Goal: Complete application form

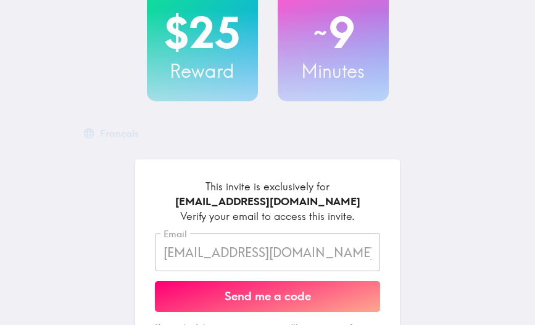
scroll to position [108, 0]
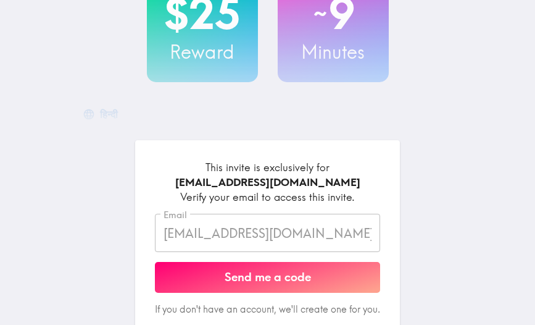
click at [237, 280] on button "Send me a code" at bounding box center [267, 277] width 225 height 31
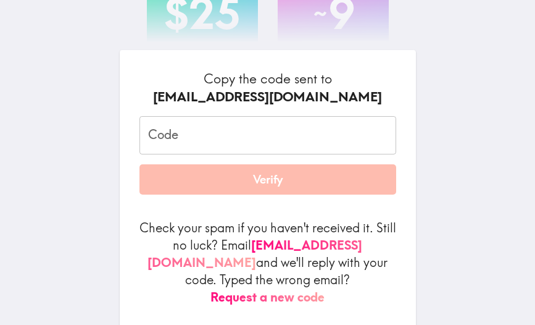
click at [190, 152] on input "Code" at bounding box center [268, 135] width 257 height 38
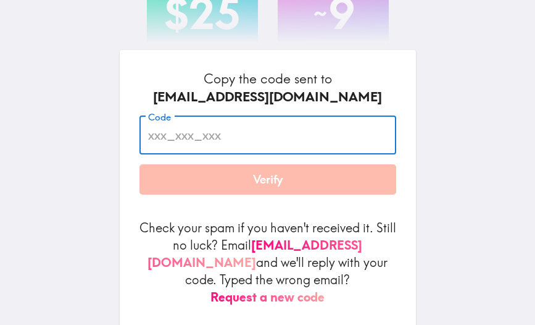
paste input "7mj_9Yk_HKD"
type input "7mj_9Yk_HKD"
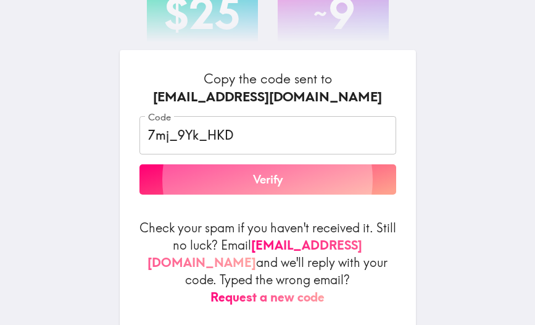
click at [257, 186] on button "Verify" at bounding box center [268, 179] width 257 height 31
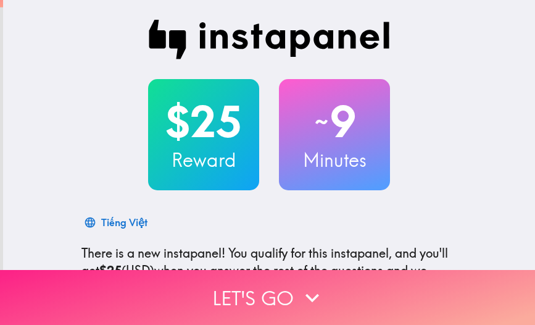
click at [243, 305] on button "Let's go" at bounding box center [267, 297] width 535 height 55
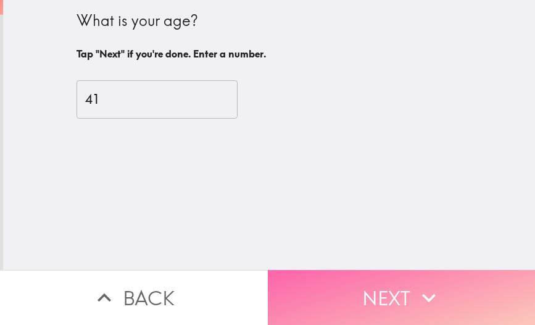
click at [427, 298] on icon "button" at bounding box center [429, 297] width 14 height 9
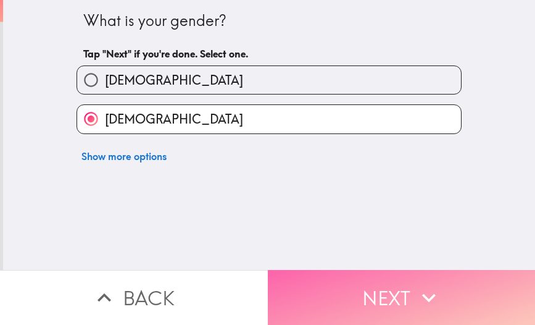
click at [427, 298] on icon "button" at bounding box center [429, 297] width 14 height 9
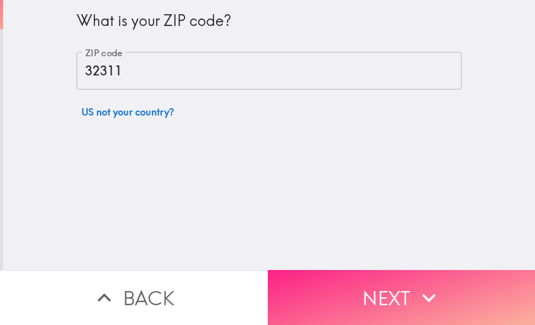
click at [427, 298] on icon "button" at bounding box center [429, 297] width 14 height 9
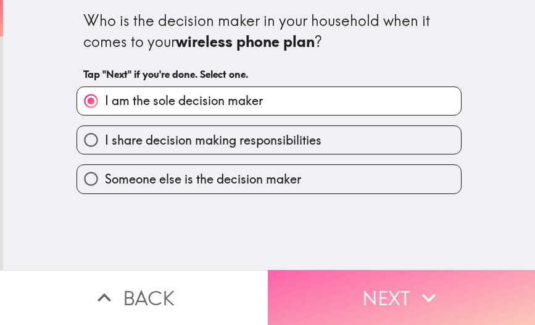
click at [427, 298] on icon "button" at bounding box center [429, 297] width 14 height 9
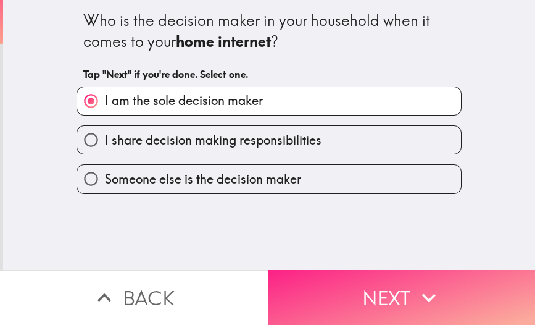
click at [427, 298] on icon "button" at bounding box center [429, 297] width 14 height 9
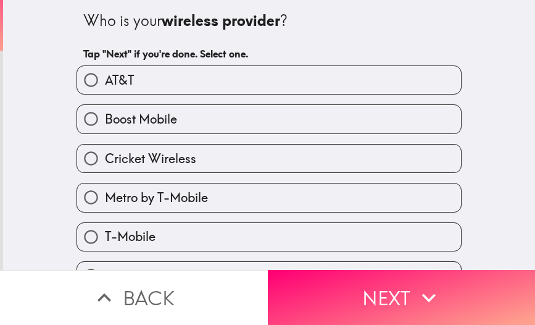
scroll to position [183, 0]
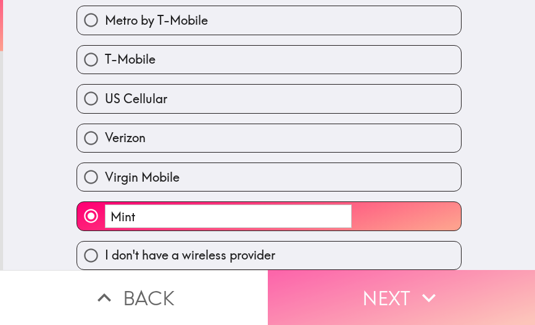
click at [411, 303] on button "Next" at bounding box center [402, 297] width 268 height 55
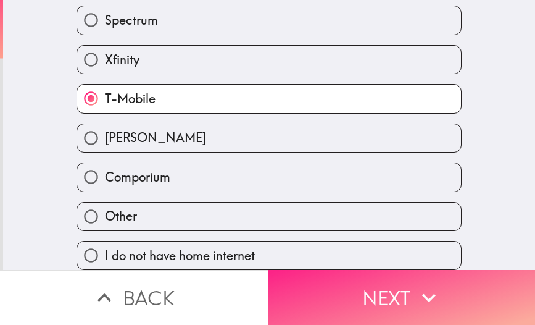
scroll to position [17, 0]
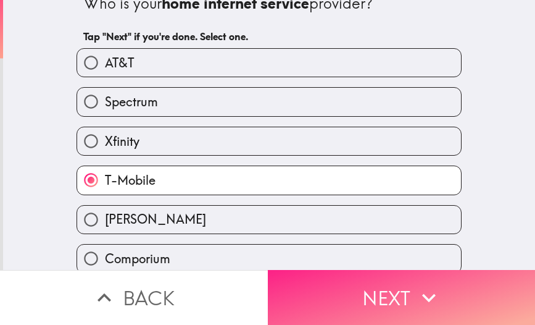
click at [411, 303] on button "Next" at bounding box center [402, 297] width 268 height 55
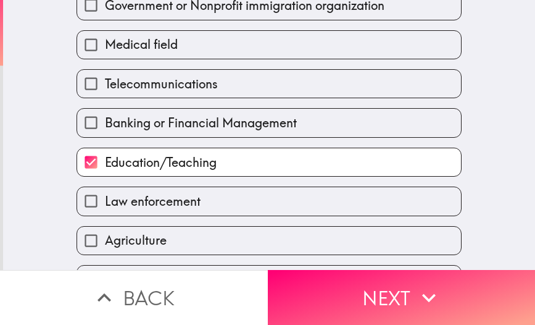
scroll to position [363, 0]
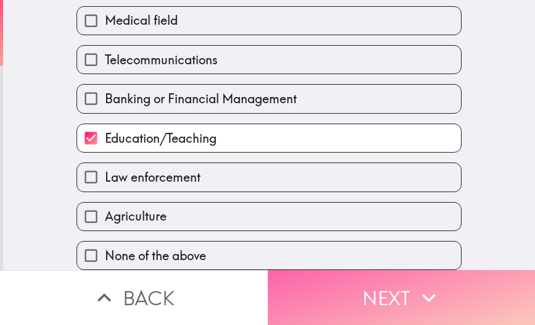
click at [388, 311] on button "Next" at bounding box center [402, 297] width 268 height 55
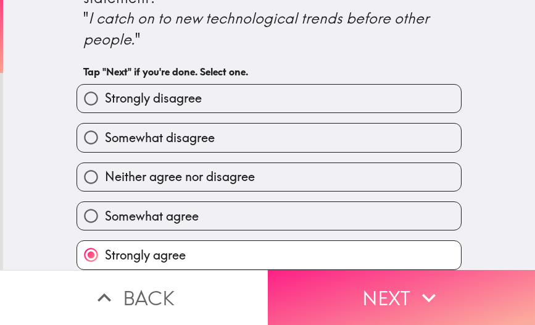
scroll to position [47, 0]
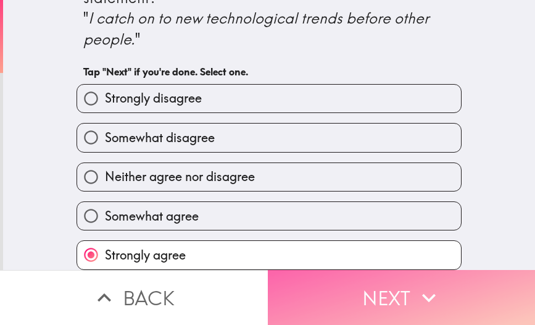
click at [388, 311] on button "Next" at bounding box center [402, 297] width 268 height 55
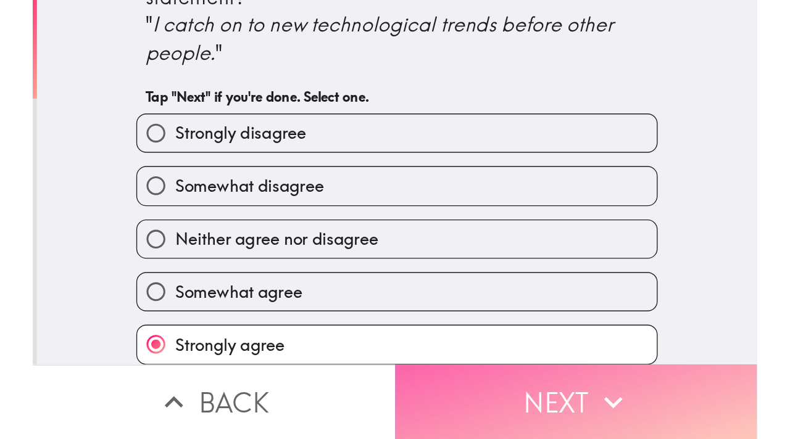
scroll to position [0, 0]
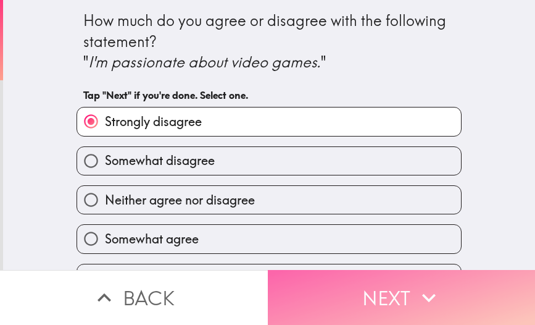
click at [388, 311] on button "Next" at bounding box center [402, 297] width 268 height 55
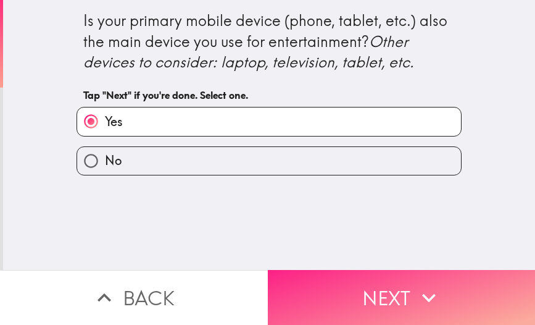
click at [388, 311] on button "Next" at bounding box center [402, 297] width 268 height 55
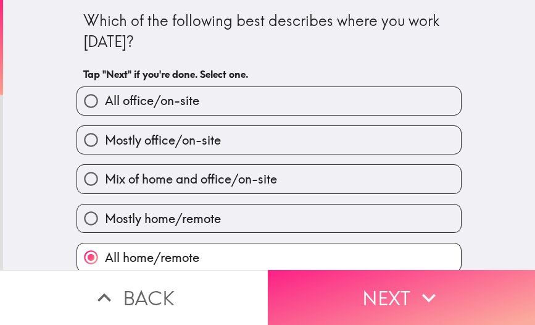
click at [388, 311] on button "Next" at bounding box center [402, 297] width 268 height 55
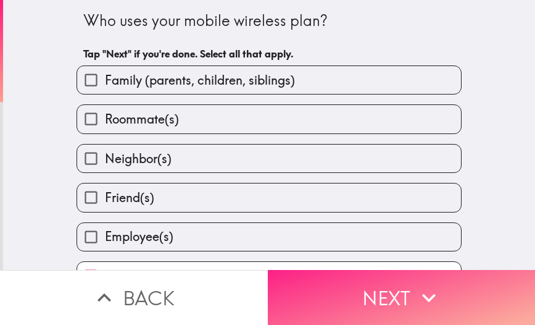
click at [388, 311] on button "Next" at bounding box center [402, 297] width 268 height 55
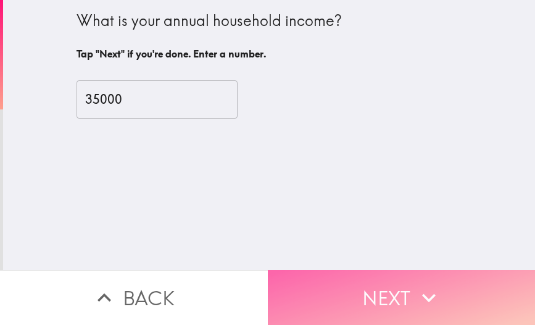
click at [388, 311] on button "Next" at bounding box center [402, 297] width 268 height 55
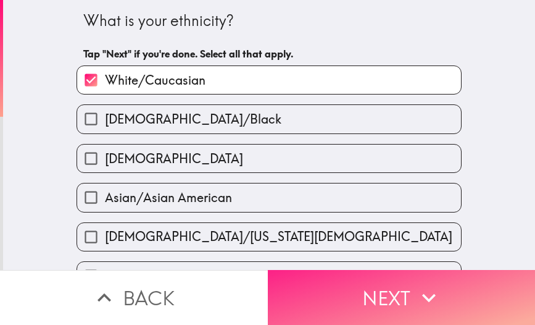
click at [388, 311] on button "Next" at bounding box center [402, 297] width 268 height 55
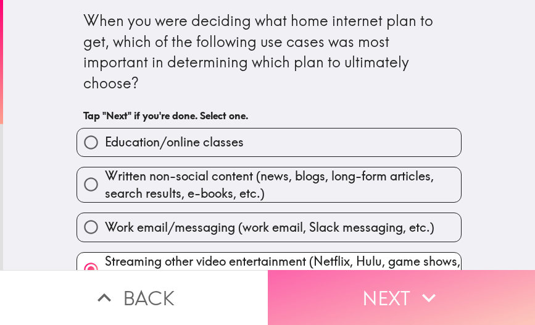
click at [388, 311] on button "Next" at bounding box center [402, 297] width 268 height 55
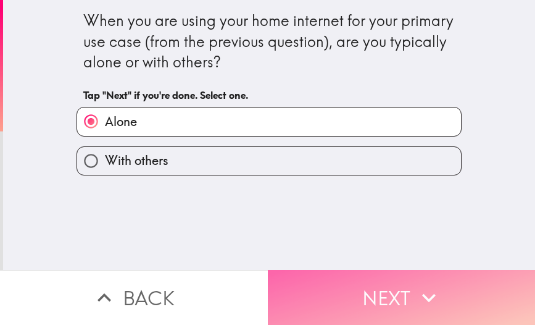
click at [388, 311] on button "Next" at bounding box center [402, 297] width 268 height 55
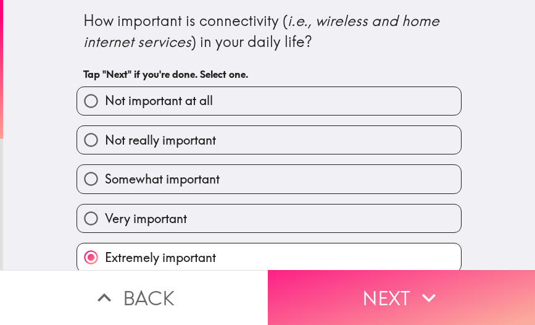
click at [388, 311] on button "Next" at bounding box center [402, 297] width 268 height 55
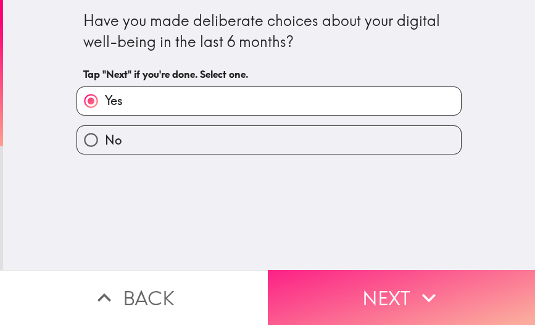
click at [388, 311] on button "Next" at bounding box center [402, 297] width 268 height 55
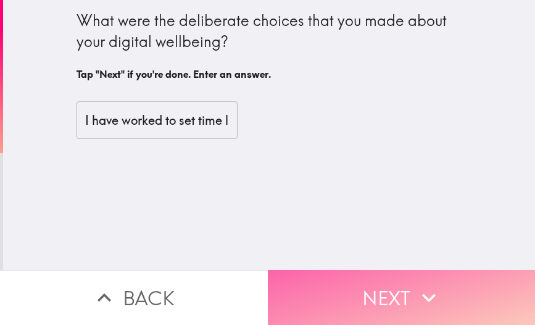
click at [388, 311] on button "Next" at bounding box center [402, 297] width 268 height 55
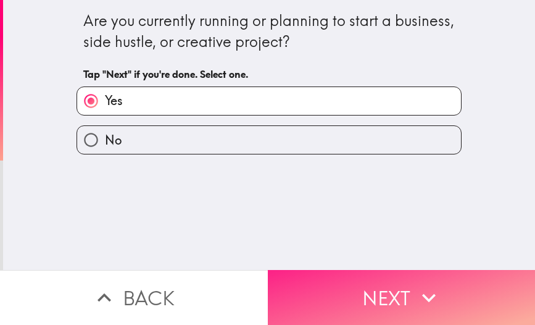
click at [388, 311] on button "Next" at bounding box center [402, 297] width 268 height 55
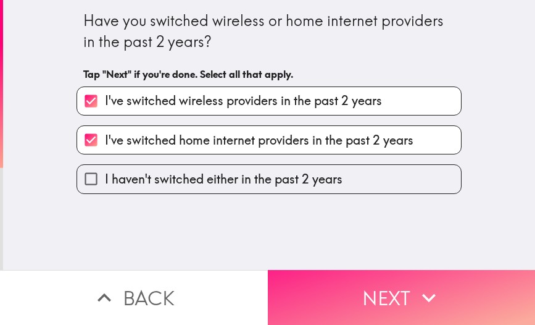
click at [388, 311] on button "Next" at bounding box center [402, 297] width 268 height 55
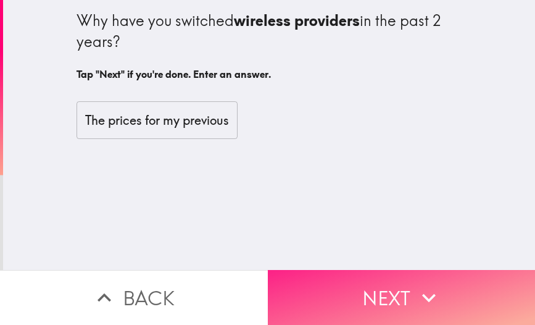
click at [388, 311] on button "Next" at bounding box center [402, 297] width 268 height 55
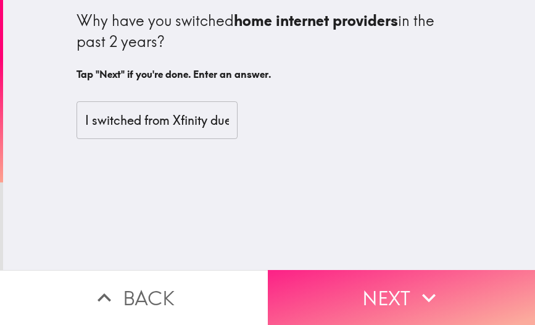
click at [388, 311] on button "Next" at bounding box center [402, 297] width 268 height 55
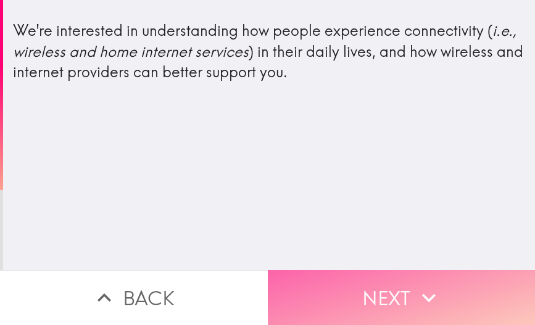
click at [388, 311] on button "Next" at bounding box center [402, 297] width 268 height 55
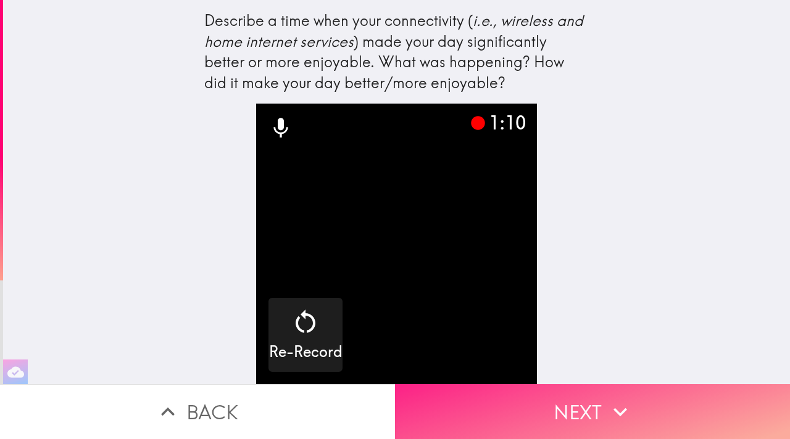
click at [535, 324] on button "Next" at bounding box center [592, 412] width 395 height 55
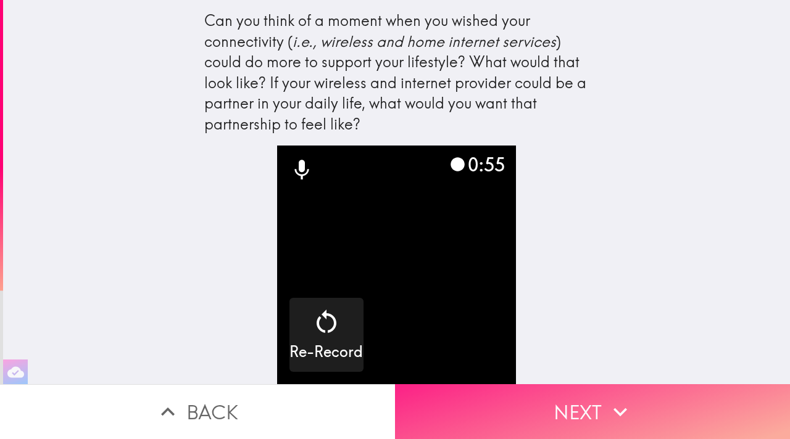
click at [535, 324] on button "Next" at bounding box center [592, 412] width 395 height 55
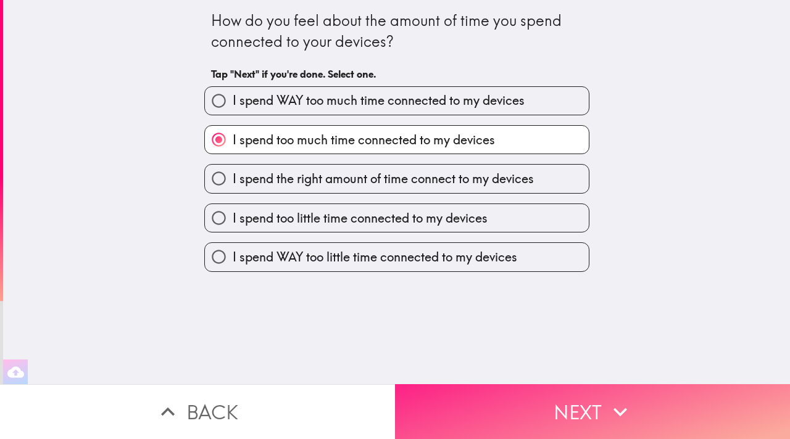
click at [535, 324] on button "Next" at bounding box center [592, 412] width 395 height 55
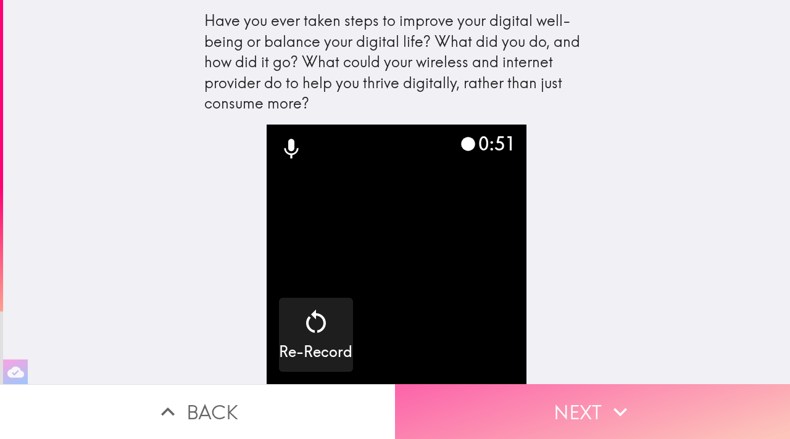
click at [535, 324] on button "Next" at bounding box center [592, 412] width 395 height 55
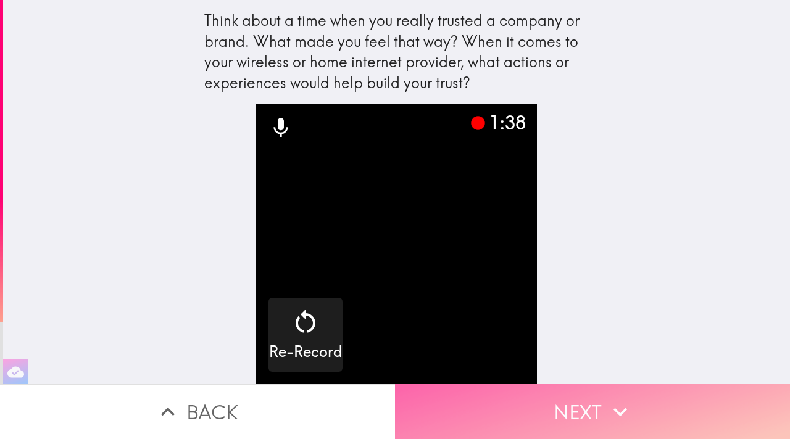
click at [535, 324] on icon "button" at bounding box center [620, 412] width 27 height 27
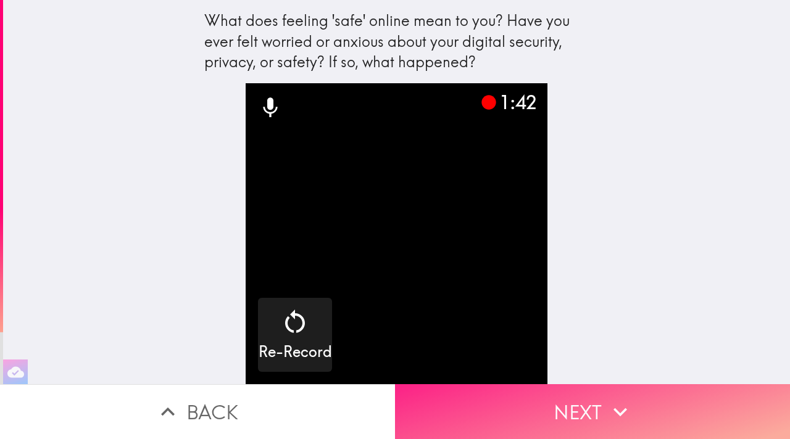
click at [535, 324] on icon "button" at bounding box center [620, 412] width 27 height 27
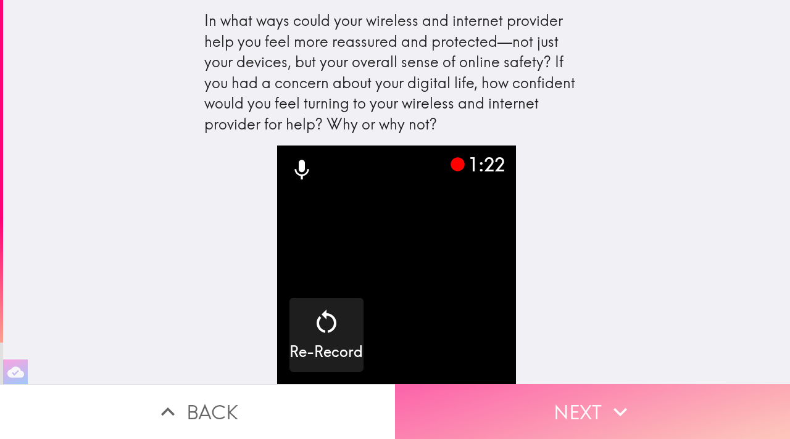
click at [535, 324] on button "Next" at bounding box center [592, 412] width 395 height 55
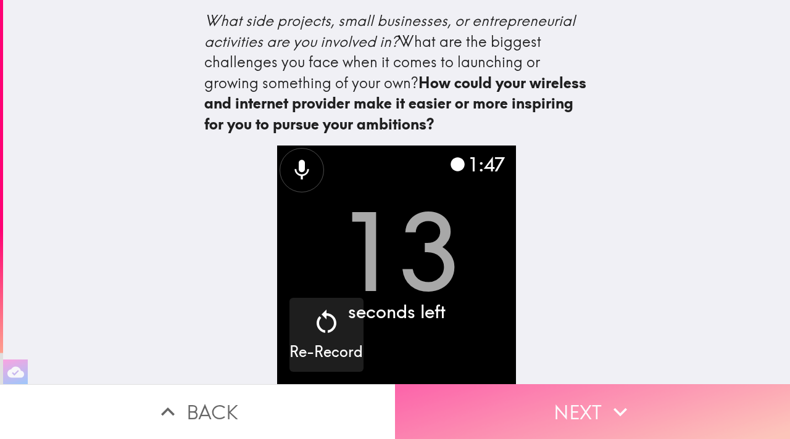
click at [535, 324] on button "Next" at bounding box center [592, 412] width 395 height 55
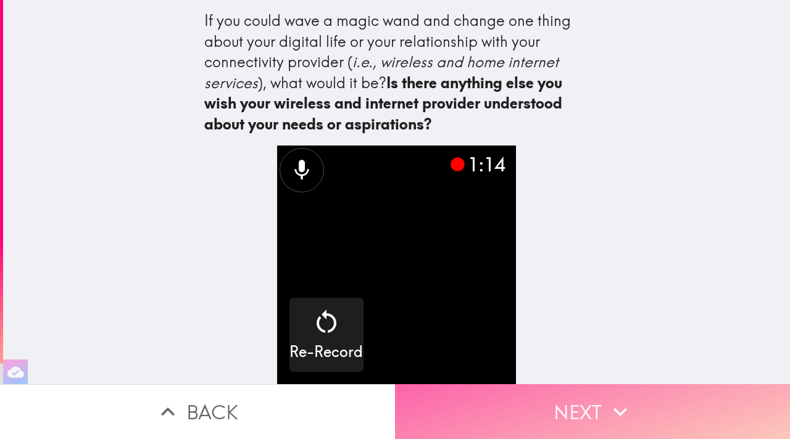
click at [535, 324] on icon "button" at bounding box center [620, 412] width 27 height 27
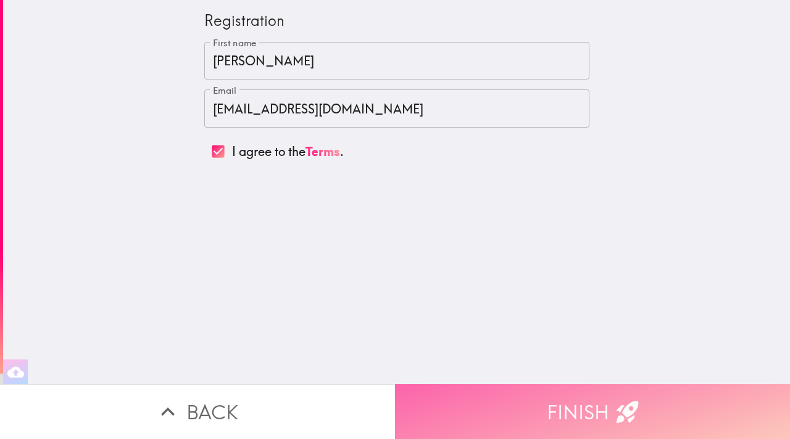
click at [535, 324] on icon "button" at bounding box center [627, 412] width 27 height 27
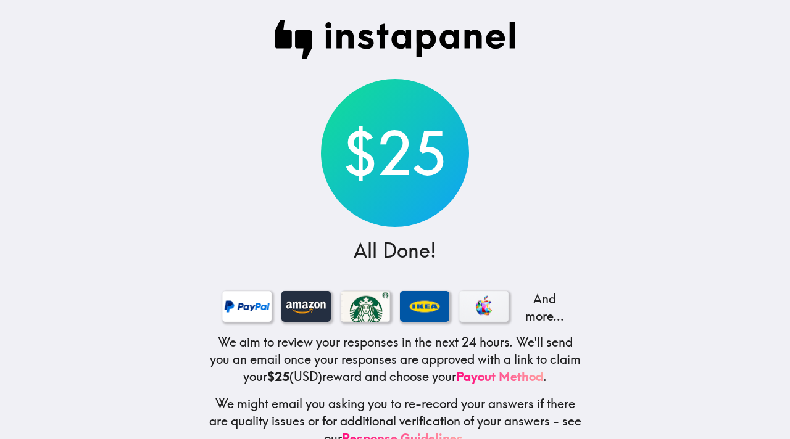
scroll to position [27, 0]
